Goal: Navigation & Orientation: Find specific page/section

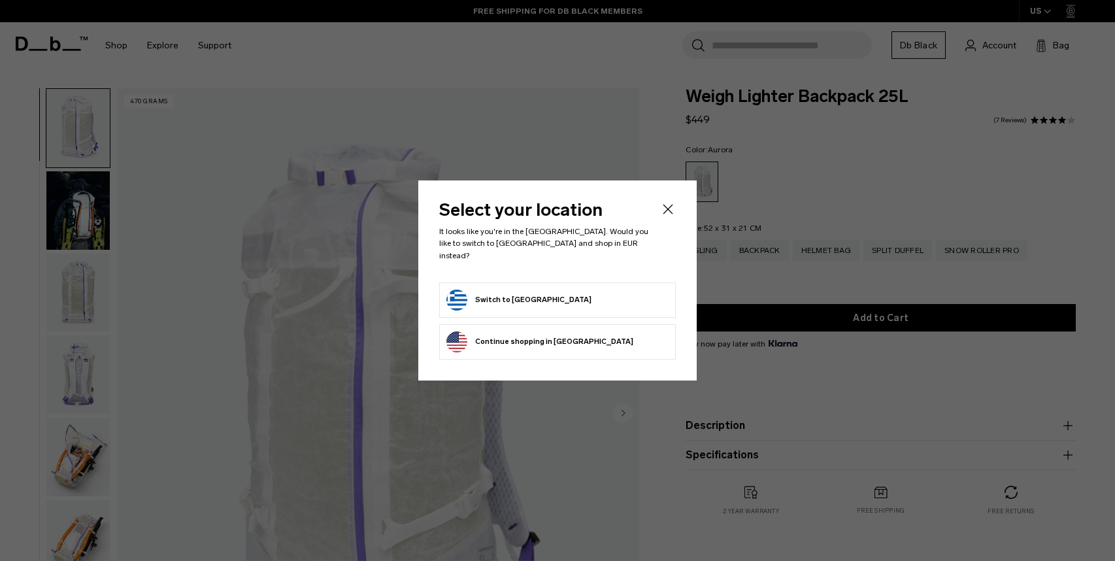
click at [675, 206] on div "Select your location It looks like you're in the Greece. Would you like to swit…" at bounding box center [557, 279] width 278 height 199
click at [670, 210] on icon "Close" at bounding box center [668, 209] width 16 height 16
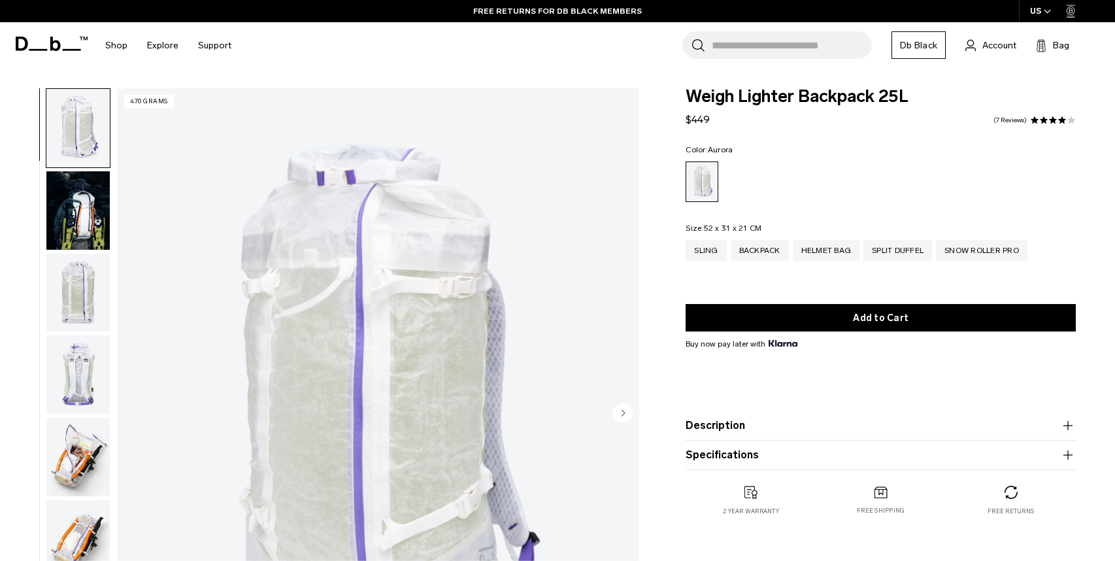
click at [67, 48] on icon at bounding box center [52, 44] width 72 height 14
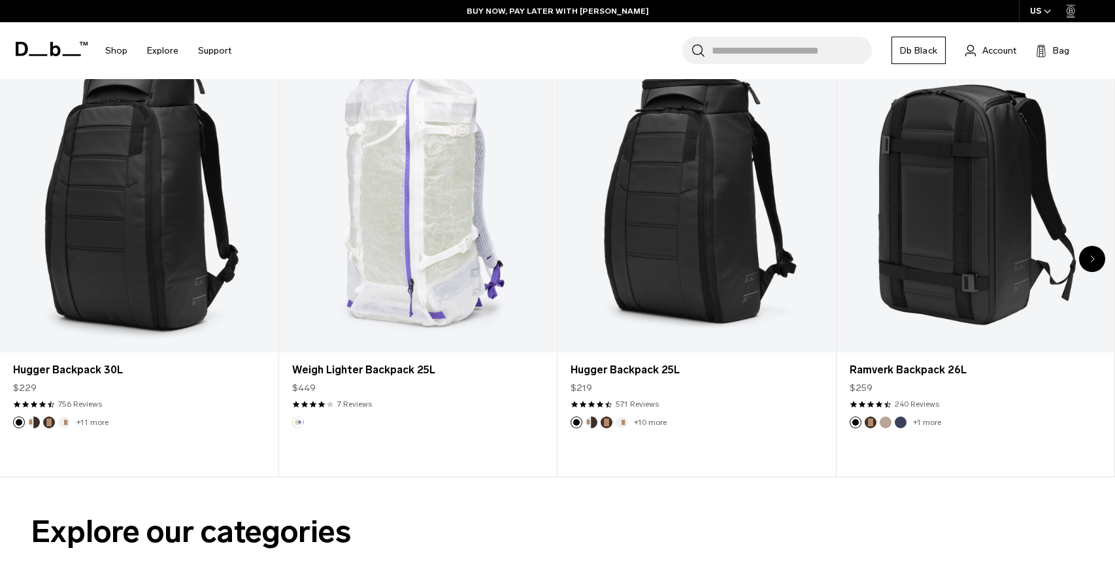
scroll to position [278, 0]
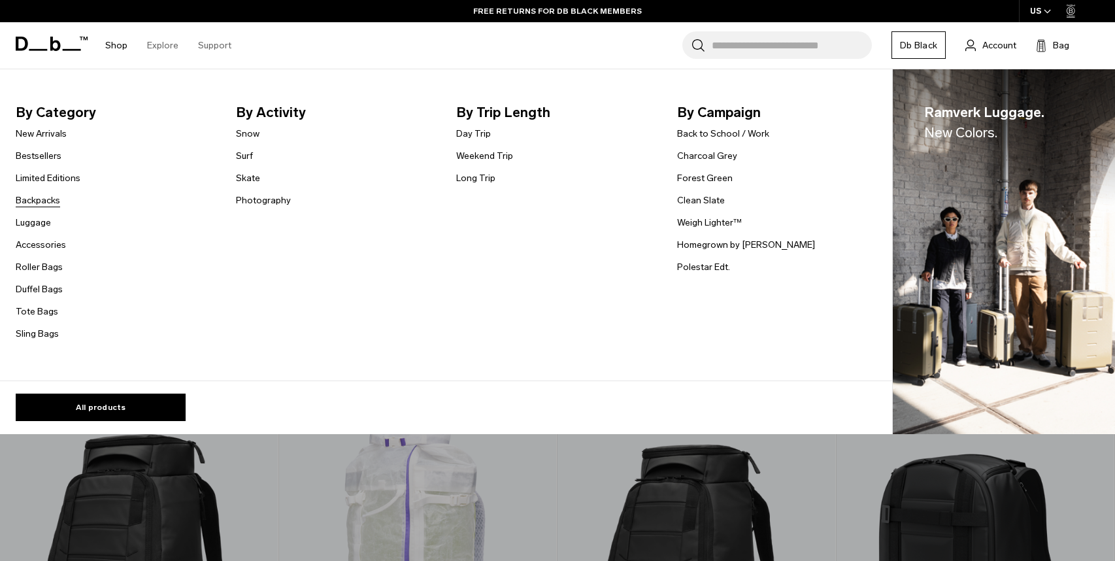
click at [34, 201] on link "Backpacks" at bounding box center [38, 200] width 44 height 14
